Goal: Complete application form: Complete application form

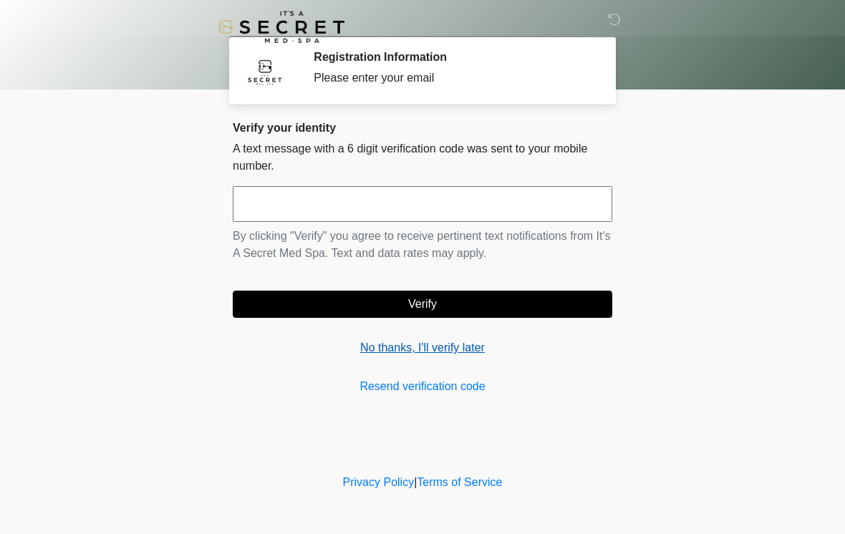
click at [450, 348] on link "No thanks, I'll verify later" at bounding box center [422, 347] width 379 height 17
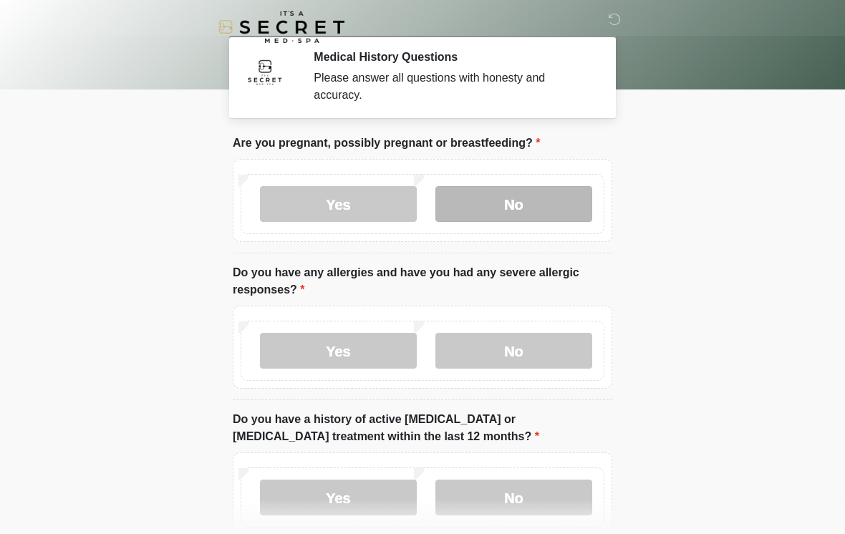
click at [525, 213] on label "No" at bounding box center [513, 204] width 157 height 36
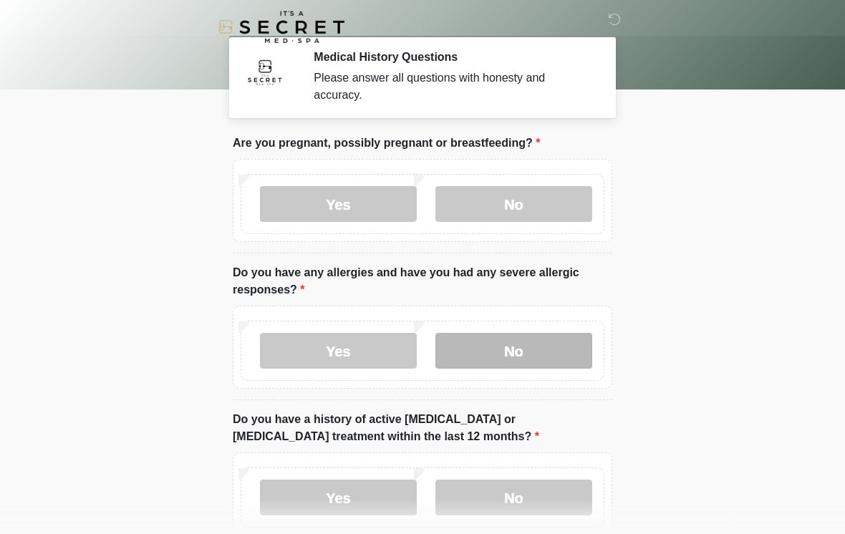
click at [545, 359] on label "No" at bounding box center [513, 351] width 157 height 36
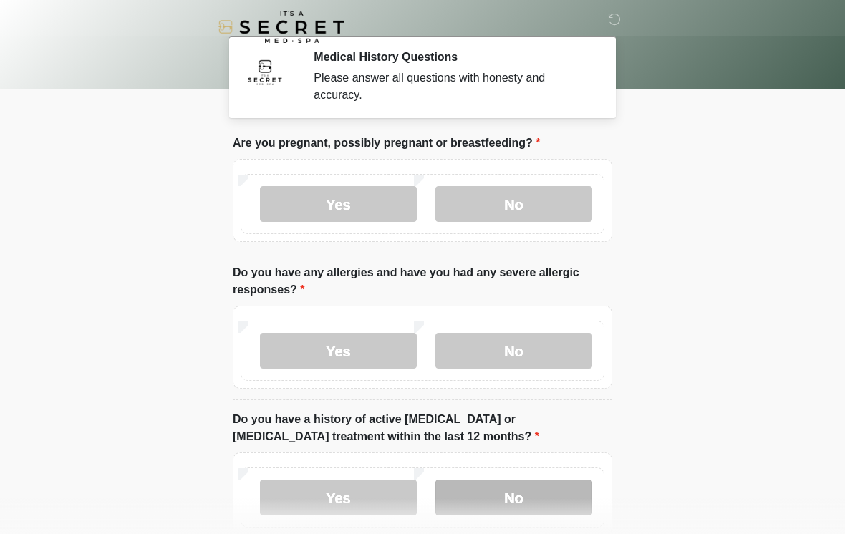
click at [523, 500] on label "No" at bounding box center [513, 498] width 157 height 36
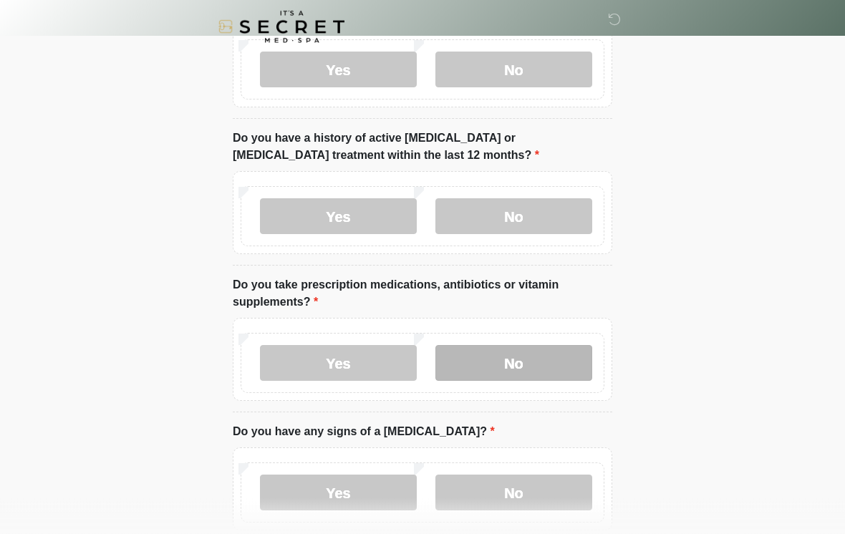
click at [548, 354] on label "No" at bounding box center [513, 364] width 157 height 36
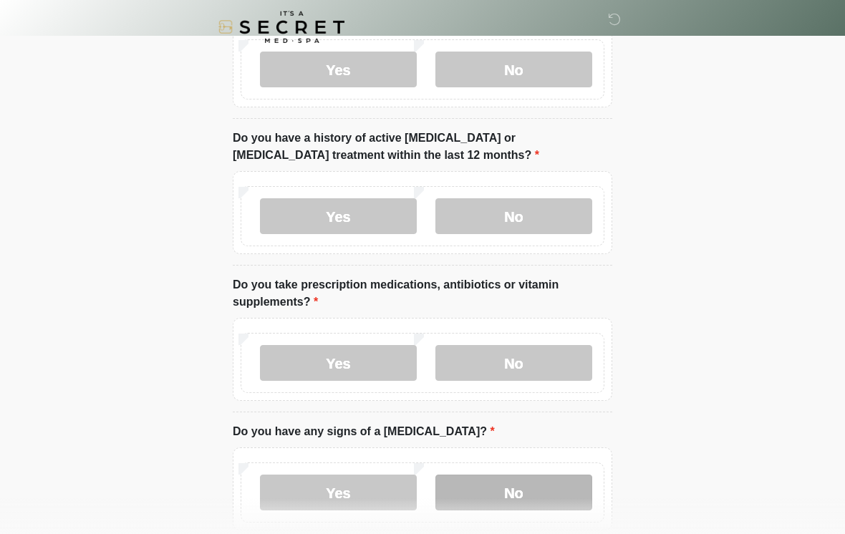
click at [526, 508] on label "No" at bounding box center [513, 493] width 157 height 36
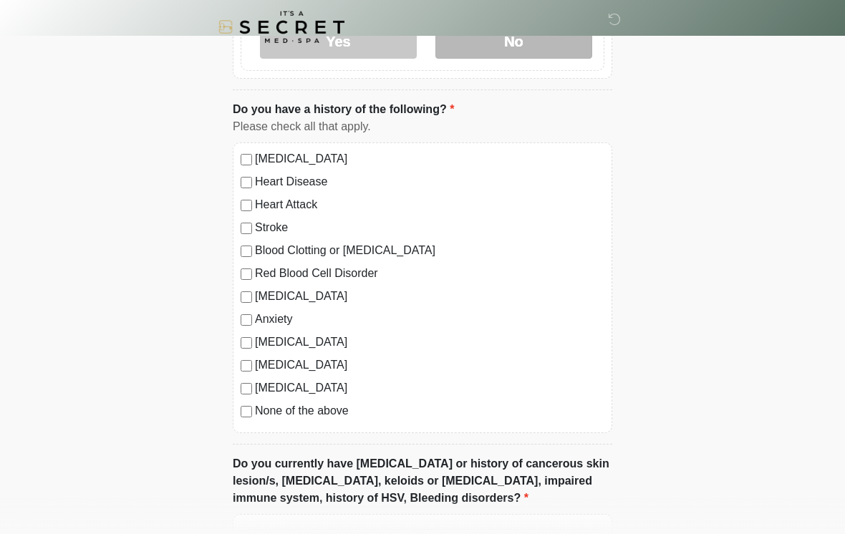
scroll to position [741, 0]
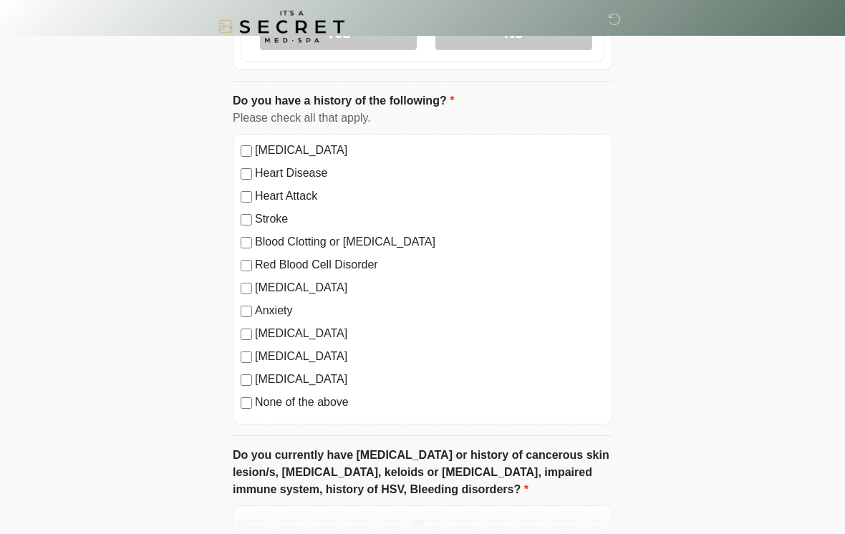
click at [339, 407] on label "None of the above" at bounding box center [429, 402] width 349 height 17
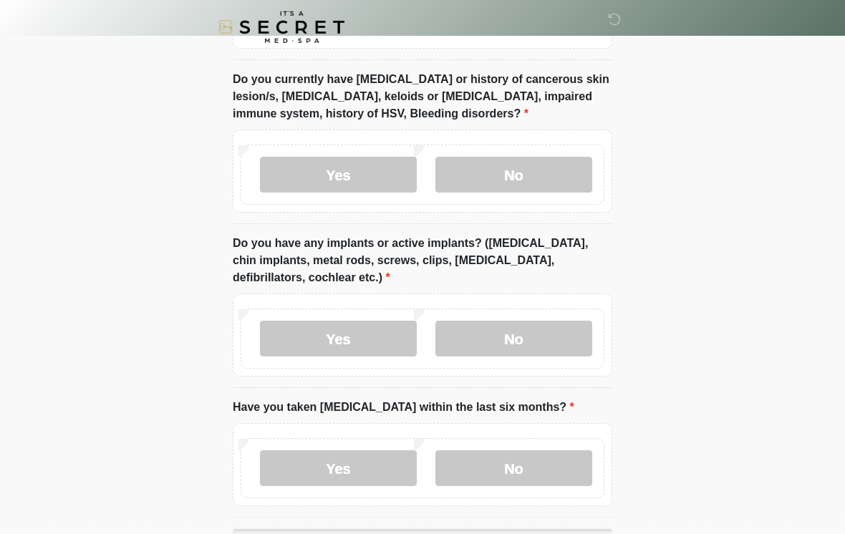
scroll to position [1127, 0]
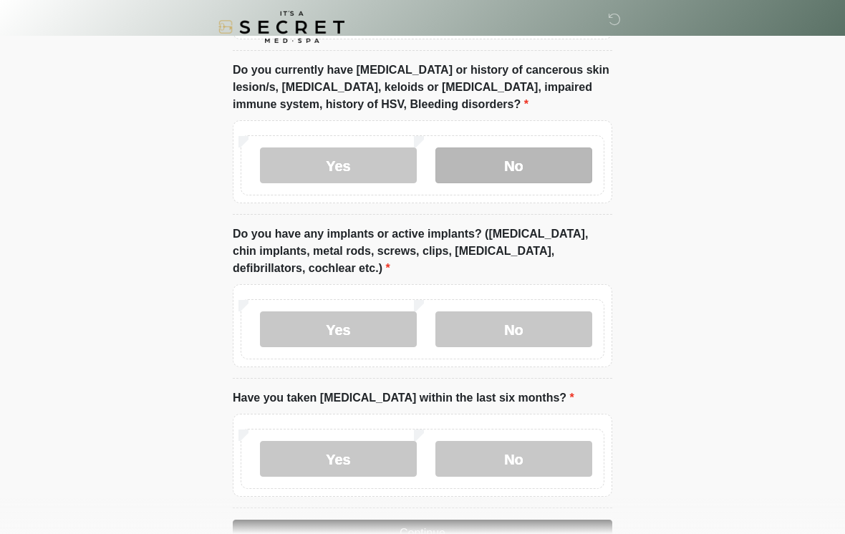
click at [561, 163] on label "No" at bounding box center [513, 165] width 157 height 36
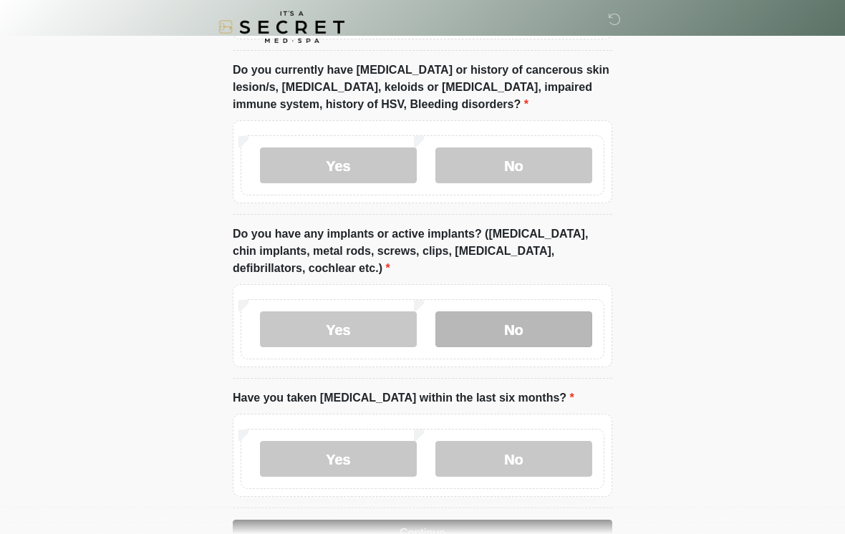
click at [556, 331] on label "No" at bounding box center [513, 329] width 157 height 36
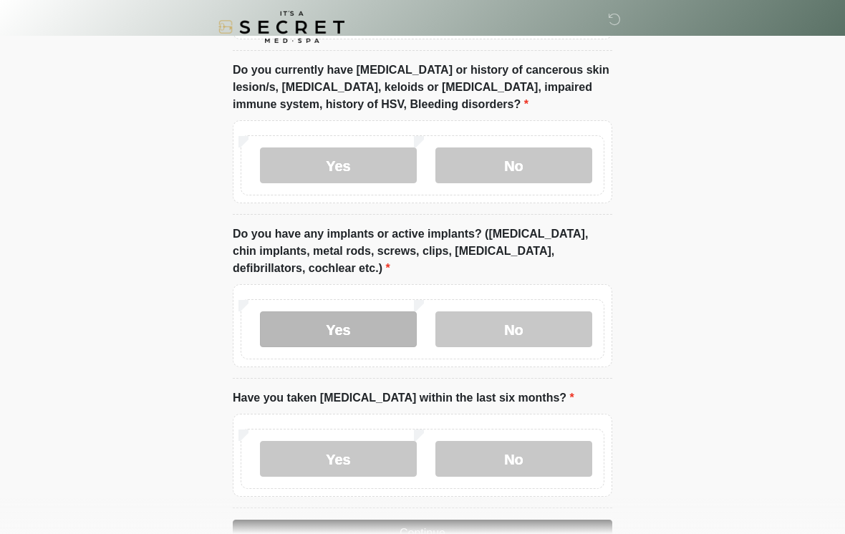
click at [386, 331] on label "Yes" at bounding box center [338, 329] width 157 height 36
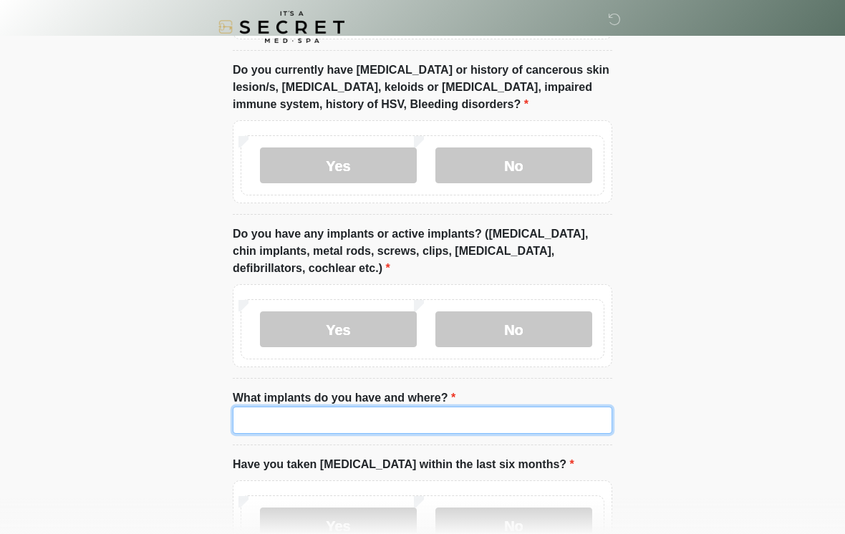
click at [554, 422] on input "What implants do you have and where?" at bounding box center [422, 420] width 379 height 27
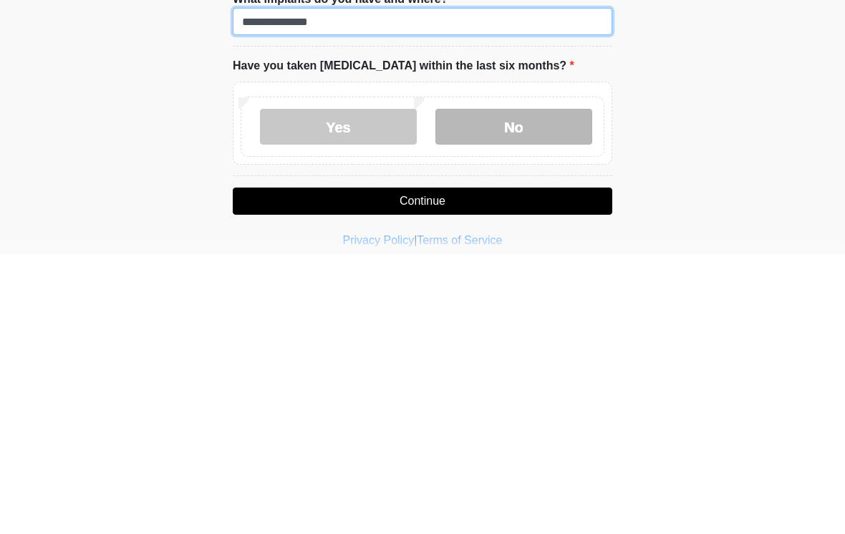
type input "**********"
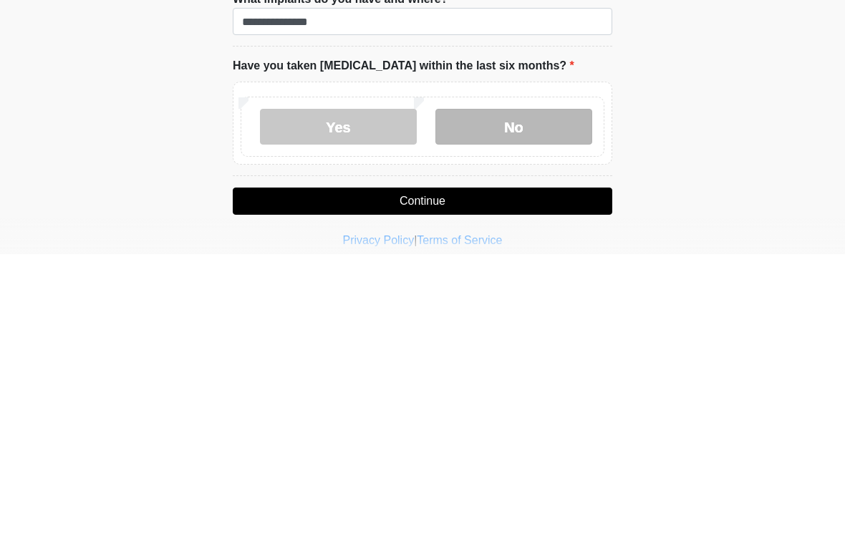
click at [558, 389] on label "No" at bounding box center [513, 407] width 157 height 36
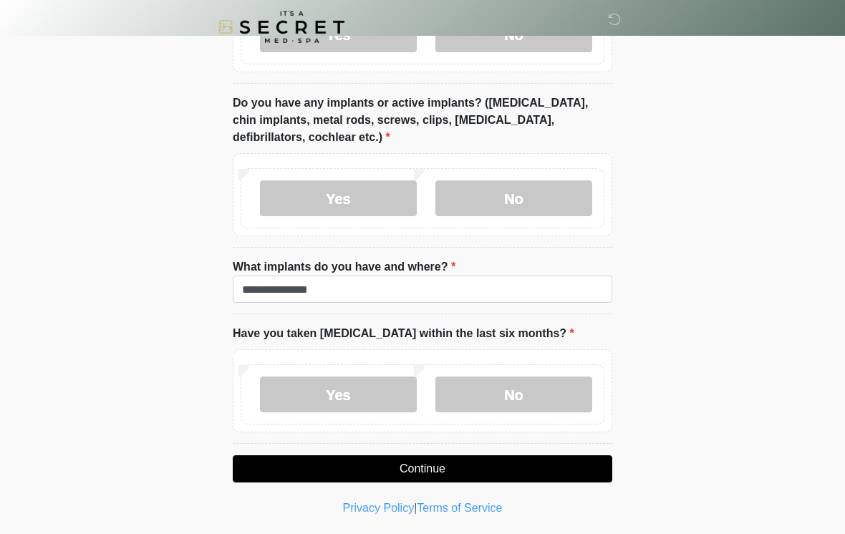
click at [566, 472] on button "Continue" at bounding box center [422, 468] width 379 height 27
click at [574, 457] on button "Continue" at bounding box center [422, 468] width 379 height 27
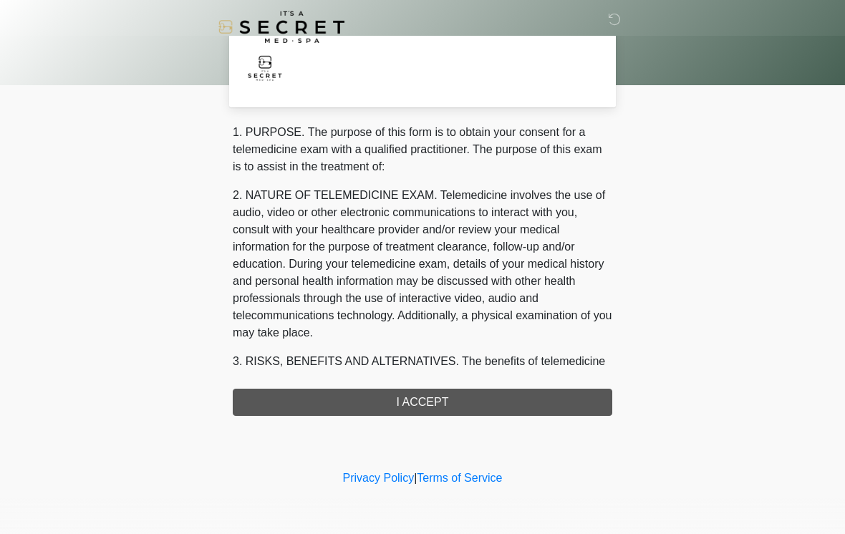
scroll to position [0, 0]
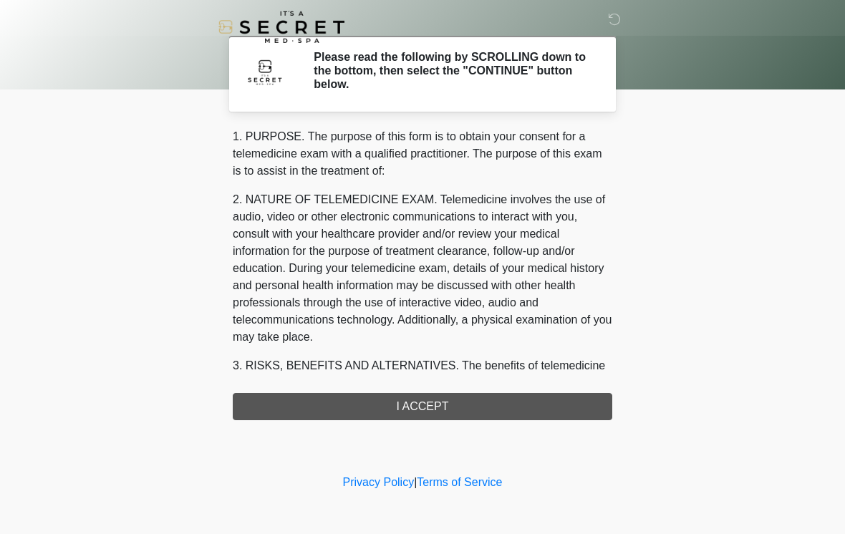
click at [588, 415] on div "1. PURPOSE. The purpose of this form is to obtain your consent for a telemedici…" at bounding box center [422, 274] width 379 height 292
click at [557, 409] on div "1. PURPOSE. The purpose of this form is to obtain your consent for a telemedici…" at bounding box center [422, 274] width 379 height 292
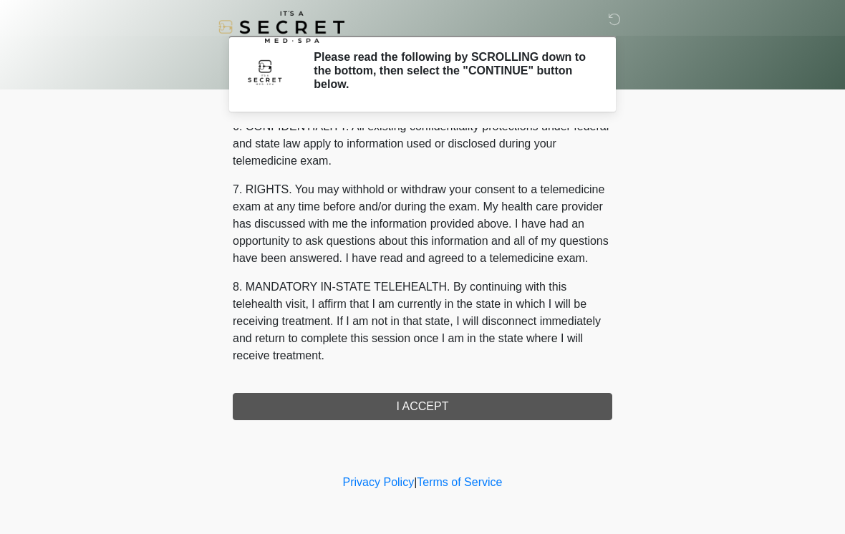
scroll to position [583, 0]
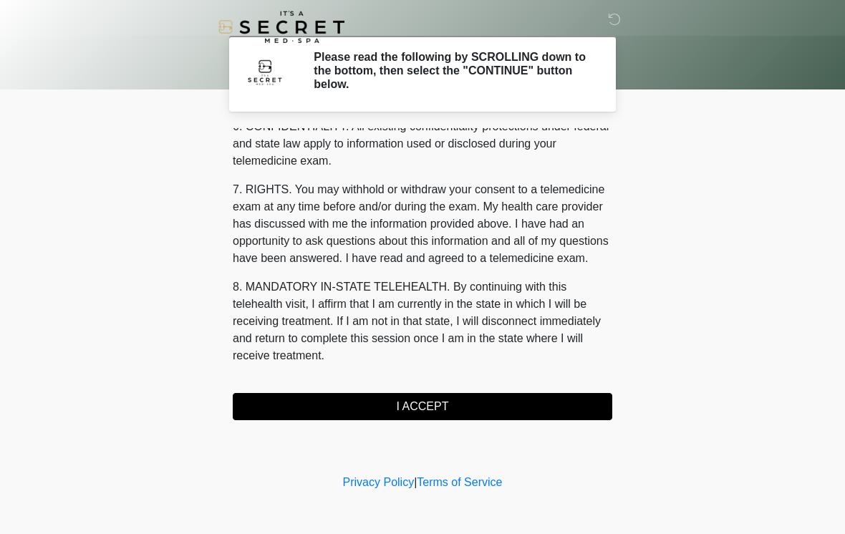
click at [442, 411] on button "I ACCEPT" at bounding box center [422, 406] width 379 height 27
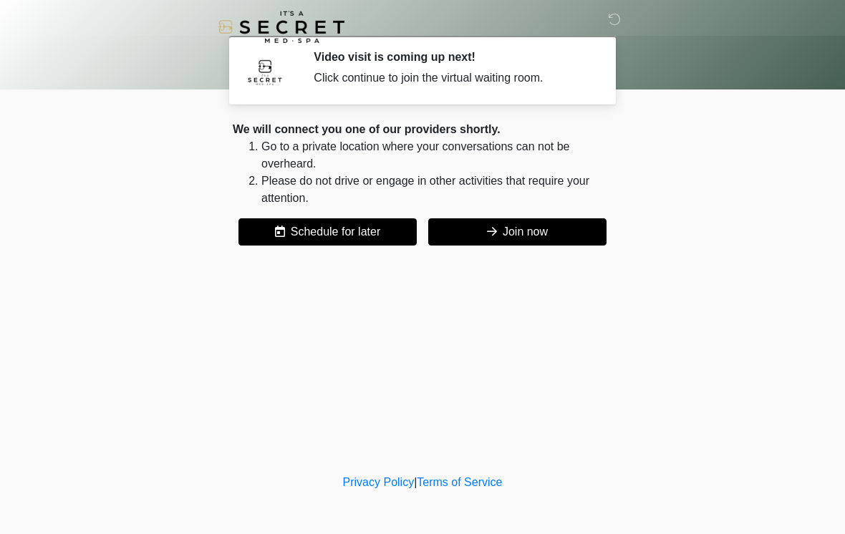
click at [558, 238] on button "Join now" at bounding box center [517, 231] width 178 height 27
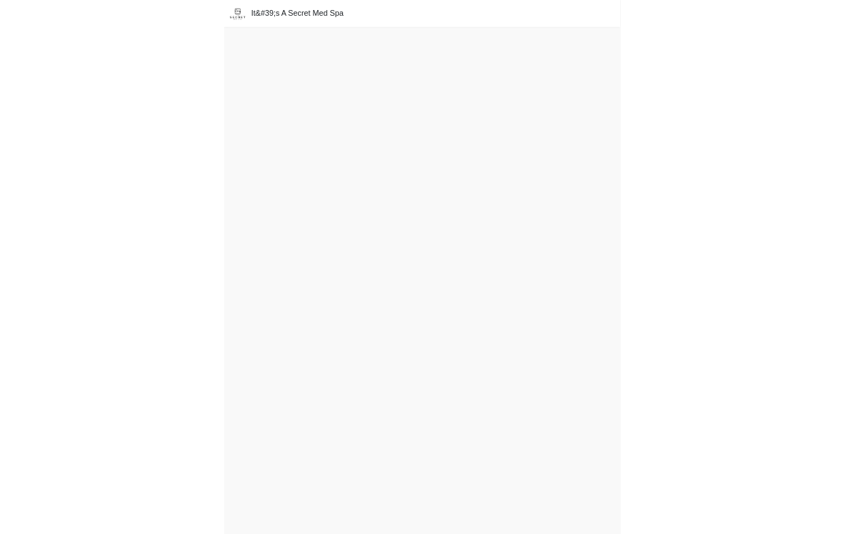
scroll to position [26, 0]
